Goal: Find specific page/section: Find specific page/section

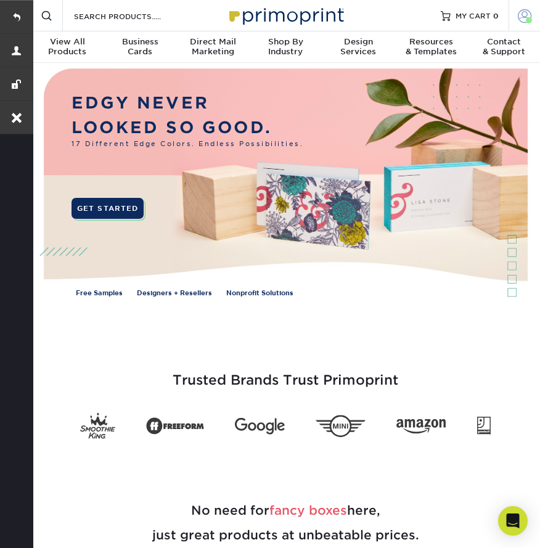
click at [518, 18] on span at bounding box center [524, 16] width 14 height 14
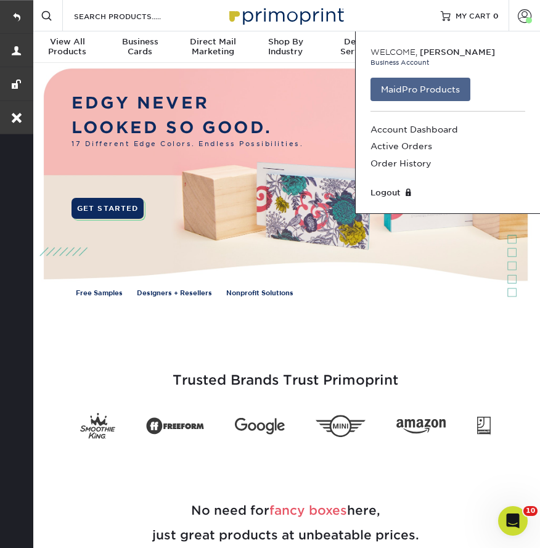
click at [435, 91] on link "MaidPro Products" at bounding box center [420, 89] width 100 height 23
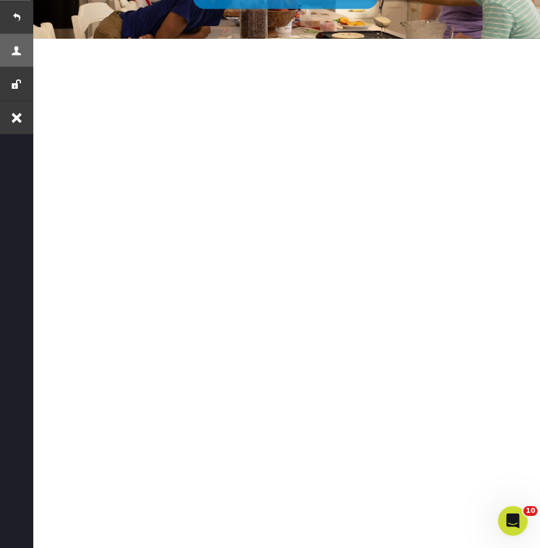
scroll to position [169, 0]
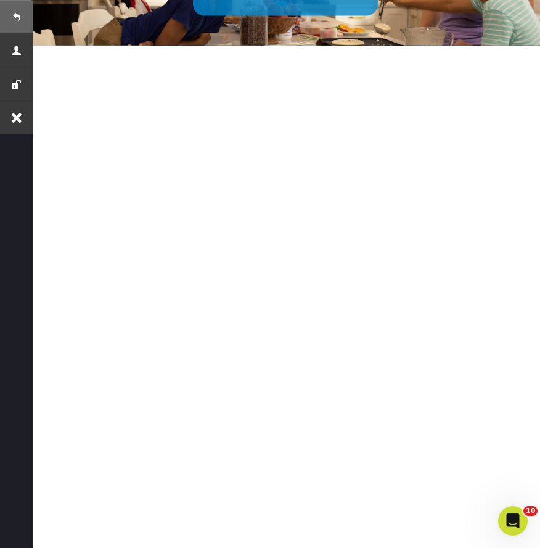
click at [18, 17] on link at bounding box center [16, 16] width 33 height 33
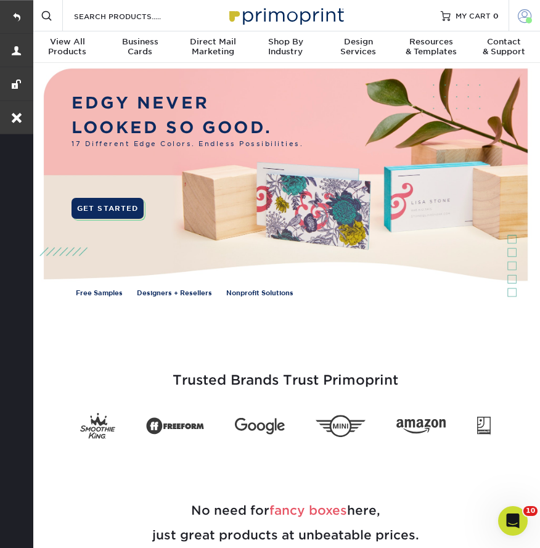
click at [518, 14] on span at bounding box center [524, 16] width 14 height 14
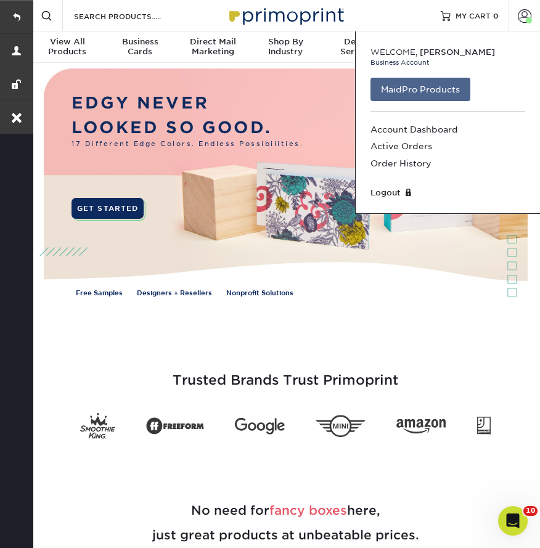
click at [442, 97] on link "MaidPro Products" at bounding box center [420, 89] width 100 height 23
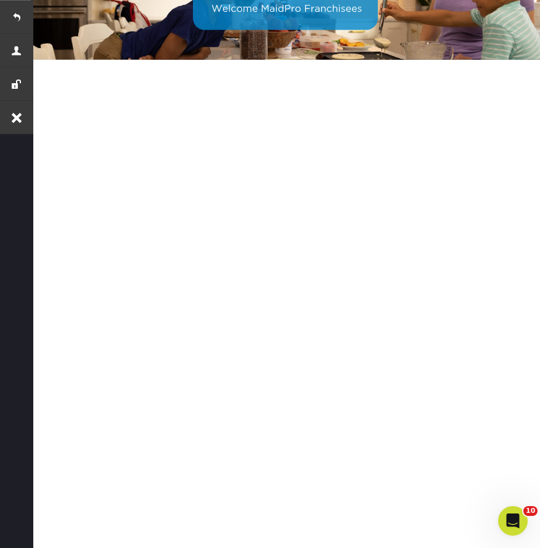
scroll to position [130, 0]
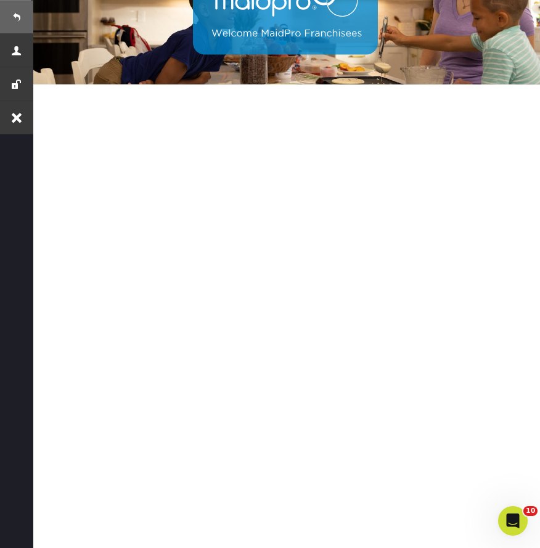
click at [17, 9] on link at bounding box center [16, 16] width 33 height 33
